Goal: Information Seeking & Learning: Find specific fact

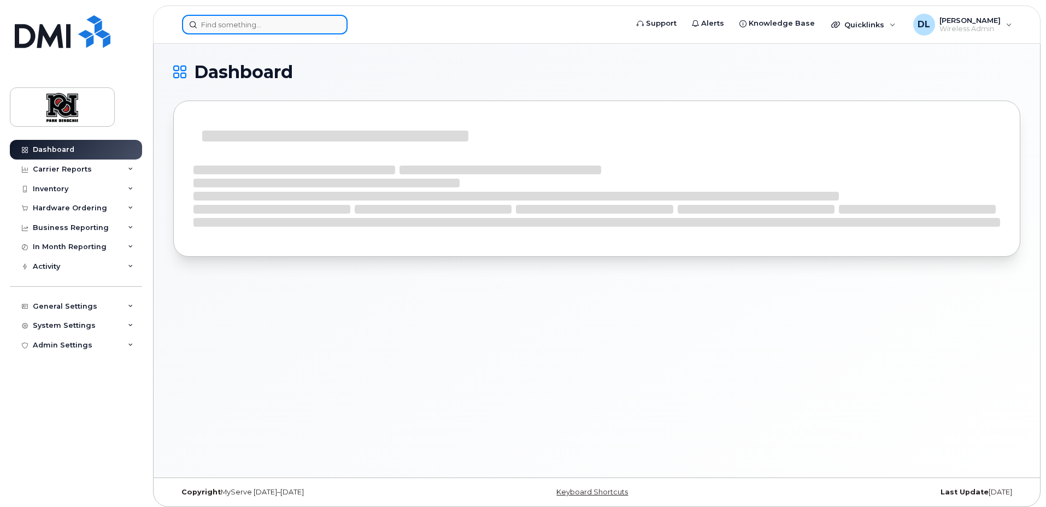
click at [286, 27] on input at bounding box center [265, 25] width 166 height 20
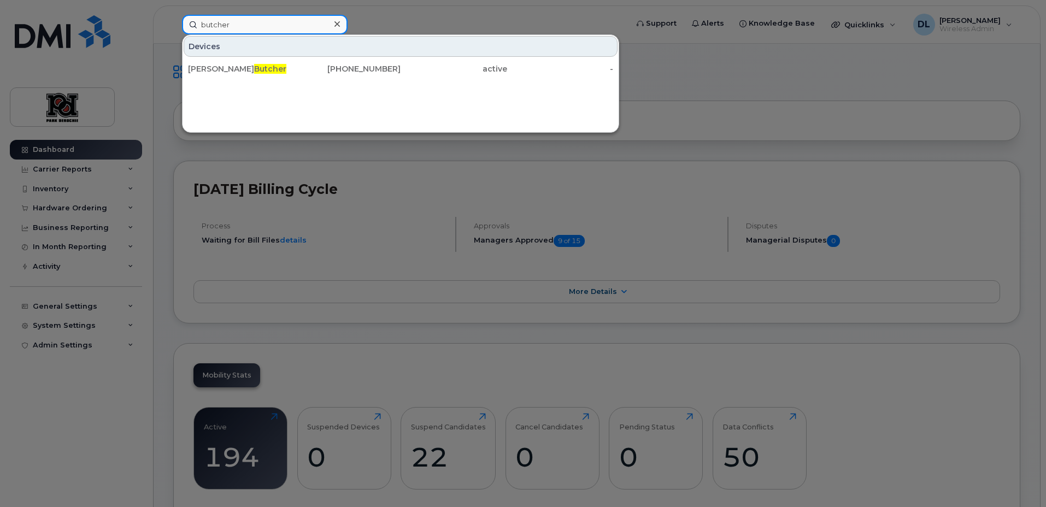
click at [310, 21] on input "butcher" at bounding box center [265, 25] width 166 height 20
drag, startPoint x: 310, startPoint y: 21, endPoint x: 92, endPoint y: 9, distance: 217.9
click at [173, 15] on div "butcher Devices Brendan Butcher 519-312-5976 active -" at bounding box center [401, 25] width 456 height 20
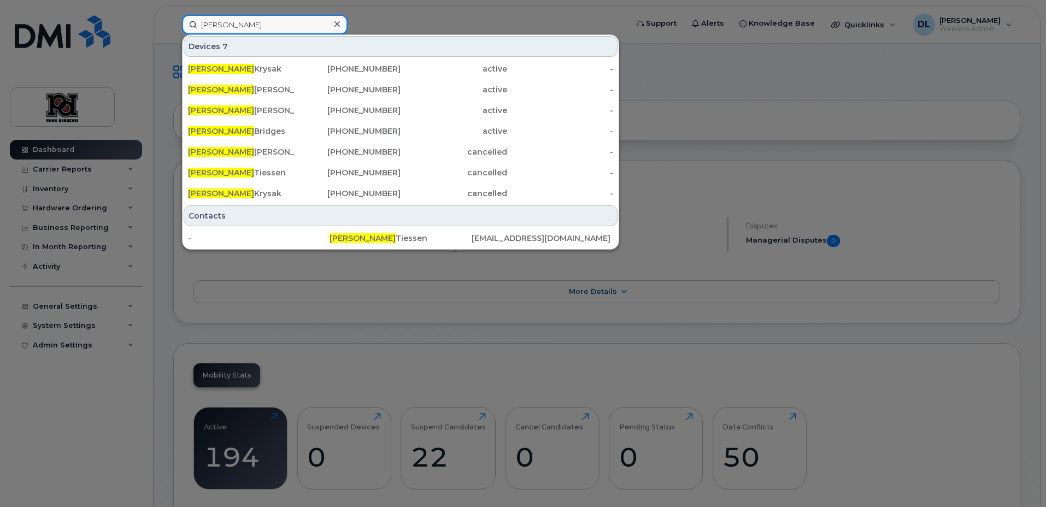
type input "aaron"
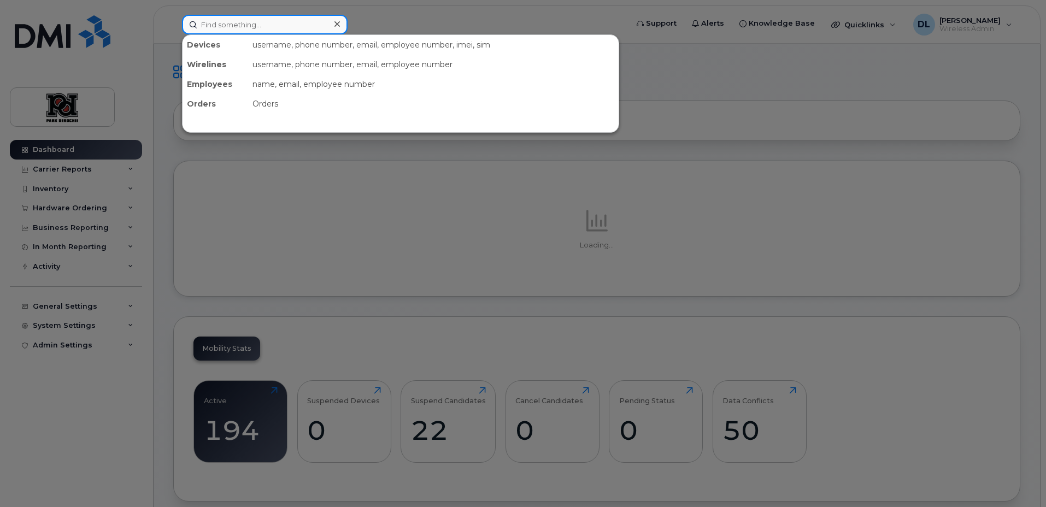
click at [266, 21] on input at bounding box center [265, 25] width 166 height 20
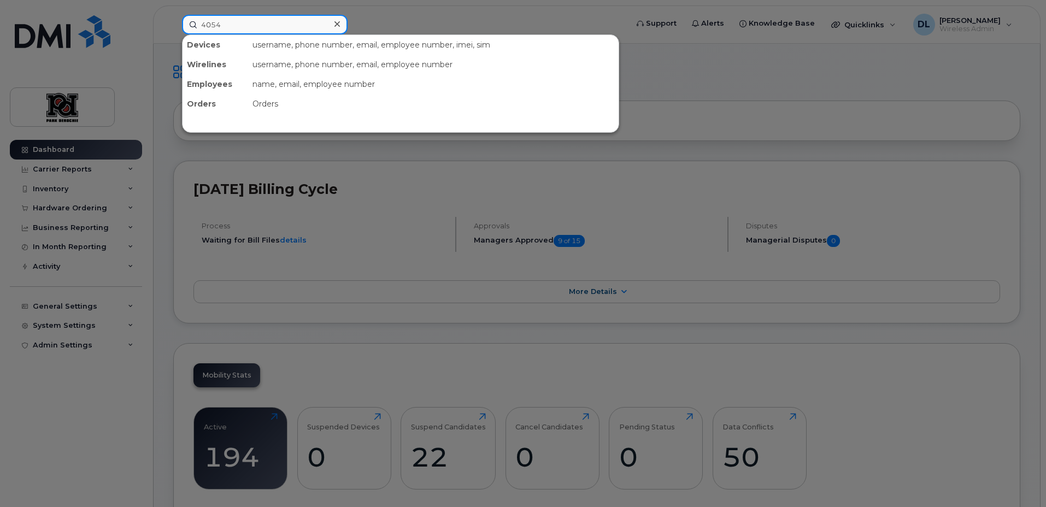
type input "4054"
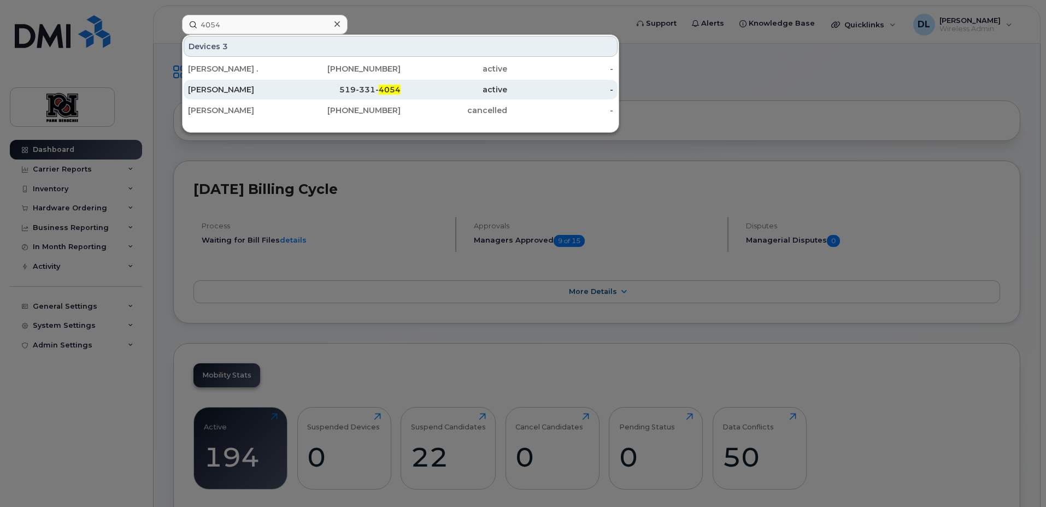
click at [392, 93] on span "4054" at bounding box center [390, 90] width 22 height 10
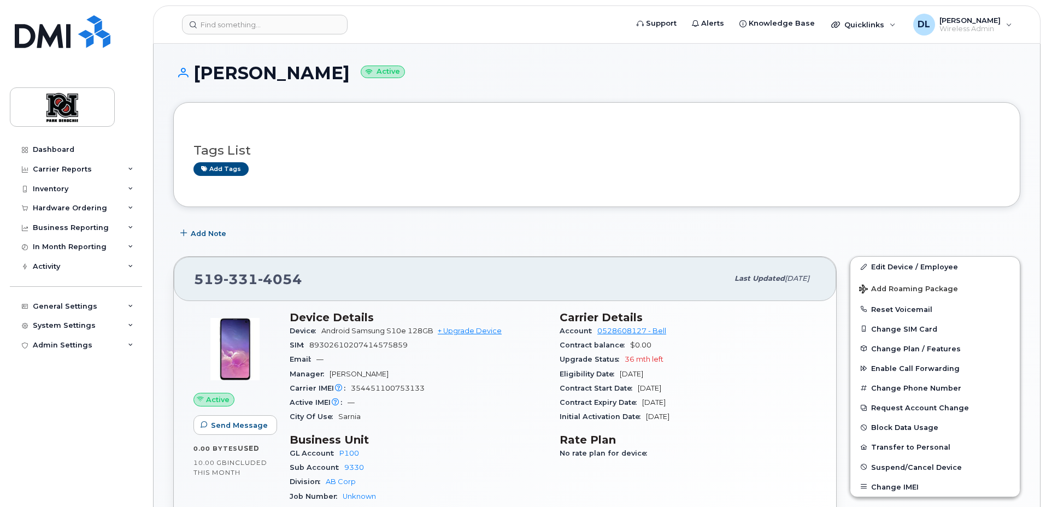
click at [465, 259] on div "[PHONE_NUMBER] Last updated [DATE]" at bounding box center [505, 279] width 663 height 44
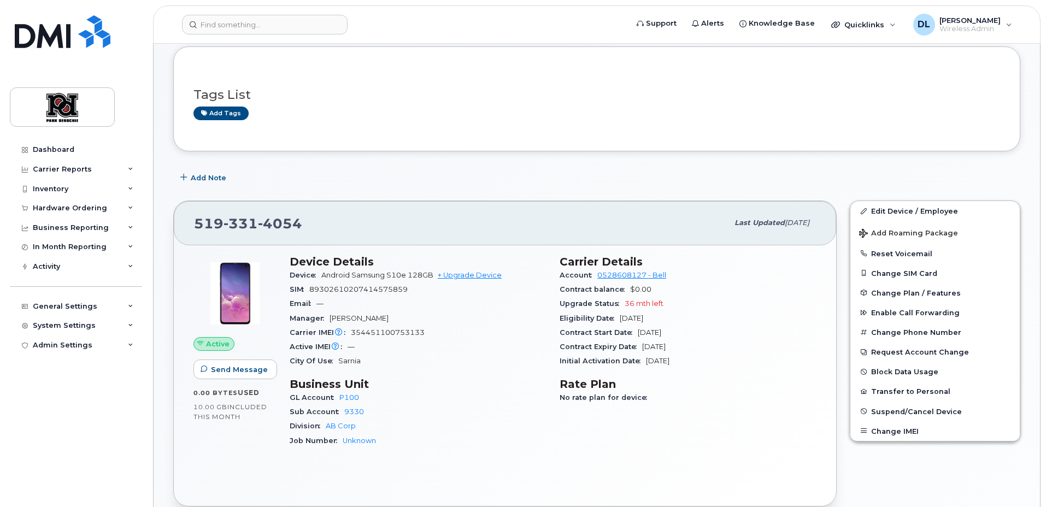
scroll to position [234, 0]
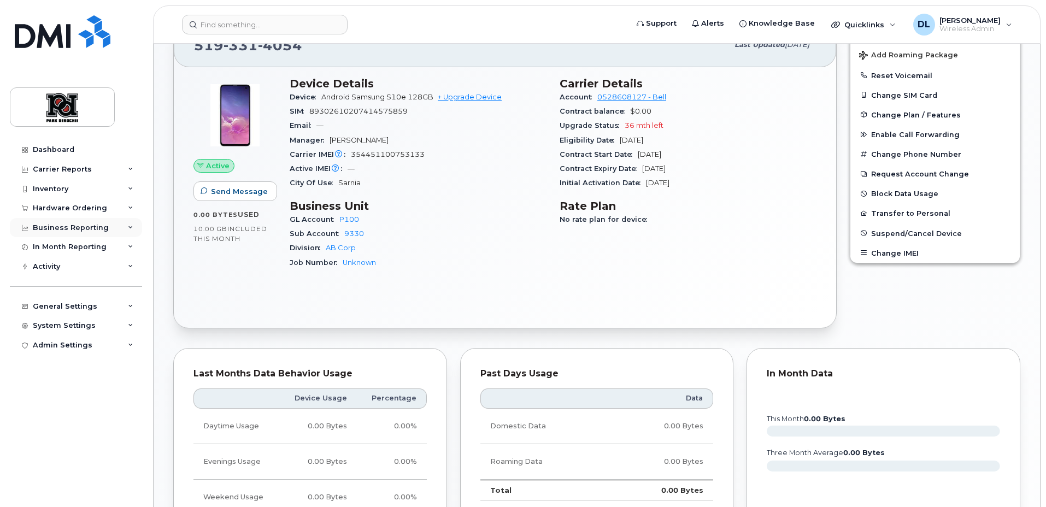
click at [86, 222] on div "Business Reporting" at bounding box center [76, 228] width 132 height 20
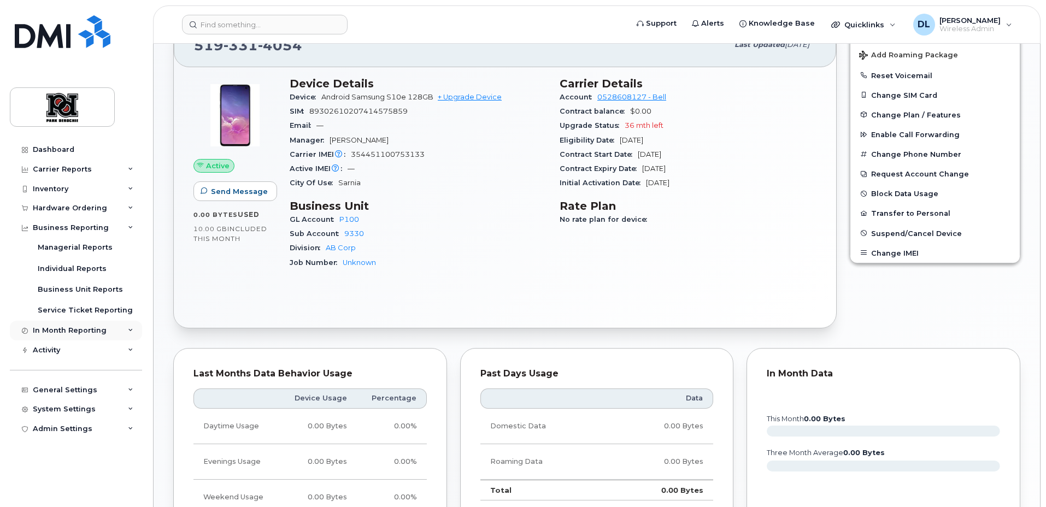
click at [76, 332] on div "In Month Reporting" at bounding box center [70, 330] width 74 height 9
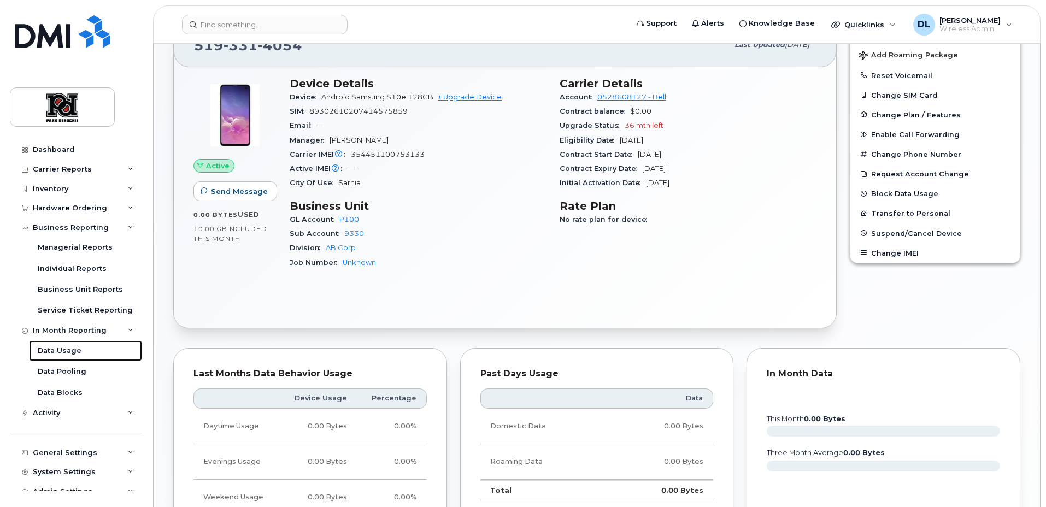
drag, startPoint x: 76, startPoint y: 350, endPoint x: 82, endPoint y: 353, distance: 6.6
click at [76, 350] on div "Data Usage" at bounding box center [60, 351] width 44 height 10
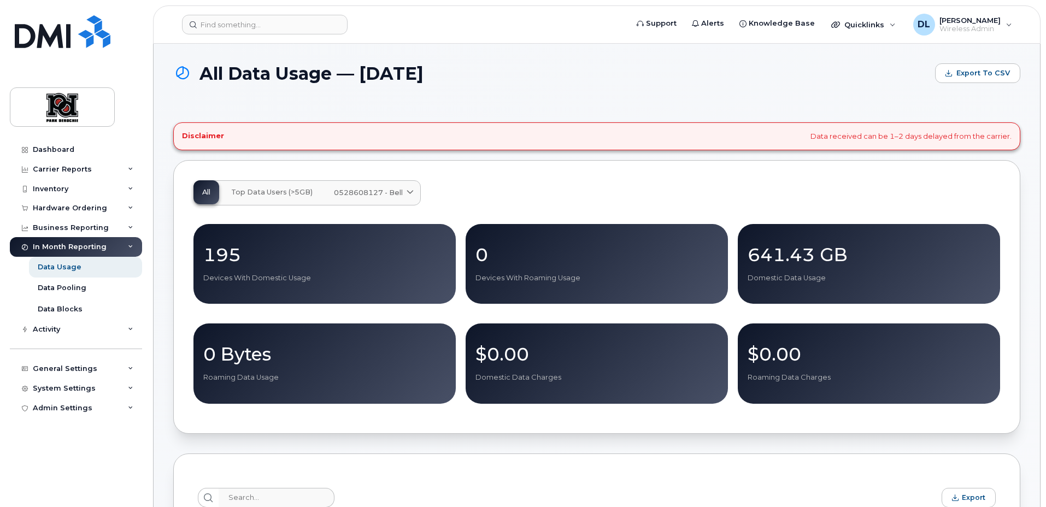
click at [796, 259] on p "641.43 GB" at bounding box center [869, 255] width 243 height 20
click at [809, 252] on p "641.43 GB" at bounding box center [869, 255] width 243 height 20
copy p "641.43 GB"
